Goal: Find contact information: Find contact information

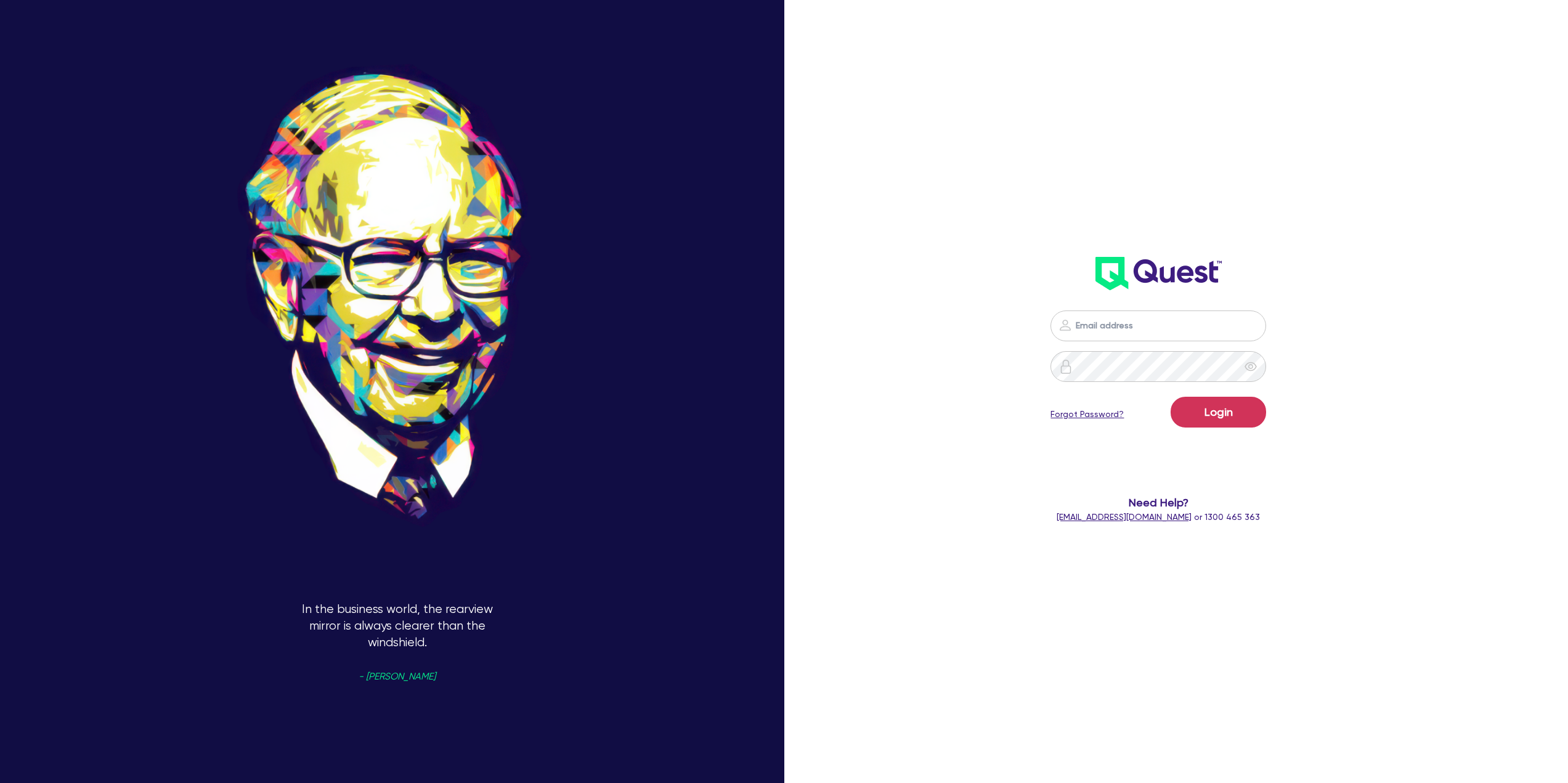
click at [1166, 330] on input "email" at bounding box center [1158, 325] width 215 height 31
type input "[PERSON_NAME][EMAIL_ADDRESS][DOMAIN_NAME]"
click at [1170, 397] on button "Login" at bounding box center [1218, 412] width 96 height 31
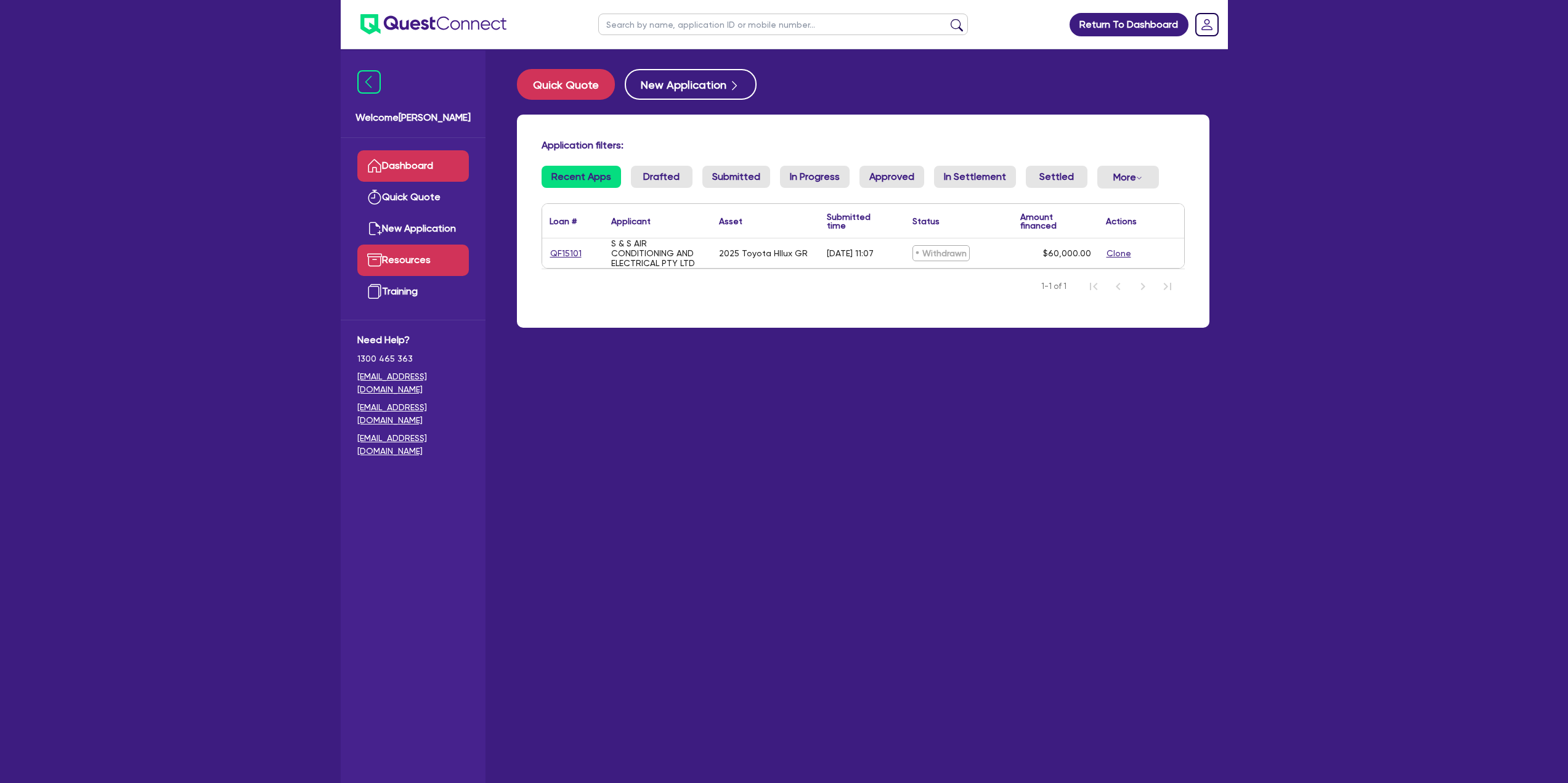
click at [424, 268] on link "Resources" at bounding box center [413, 260] width 111 height 31
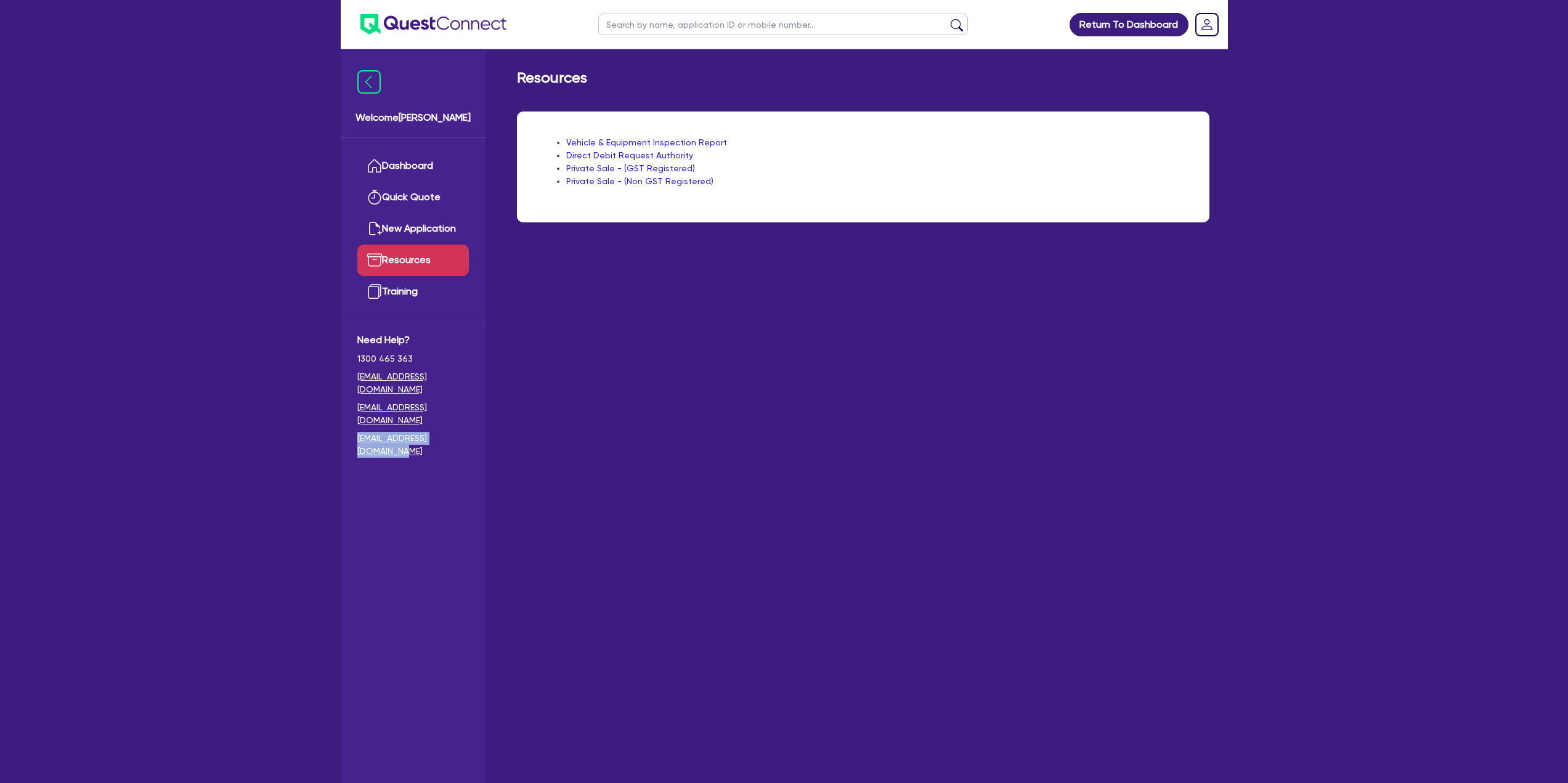
drag, startPoint x: 470, startPoint y: 411, endPoint x: 350, endPoint y: 412, distance: 120.0
click at [350, 412] on div "Need Help? 1300 465 363 [EMAIL_ADDRESS][DOMAIN_NAME] [EMAIL_ADDRESS][DOMAIN_NAM…" at bounding box center [413, 397] width 145 height 155
copy link "[EMAIL_ADDRESS][DOMAIN_NAME]"
